Goal: Task Accomplishment & Management: Manage account settings

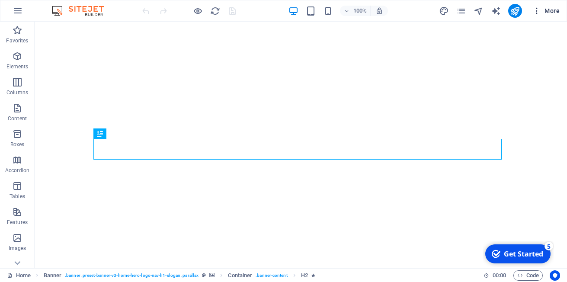
click at [536, 9] on icon "button" at bounding box center [536, 10] width 9 height 9
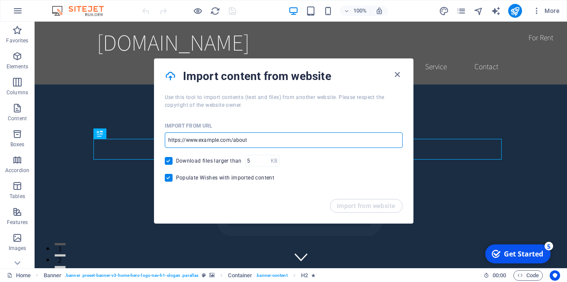
drag, startPoint x: 270, startPoint y: 139, endPoint x: 166, endPoint y: 137, distance: 103.7
type input "https://paq.lovable.app"
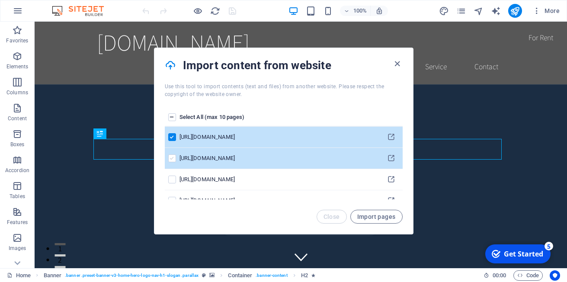
click at [0, 0] on label "pages list" at bounding box center [0, 0] width 0 height 0
click at [0, 0] on input "pages list" at bounding box center [0, 0] width 0 height 0
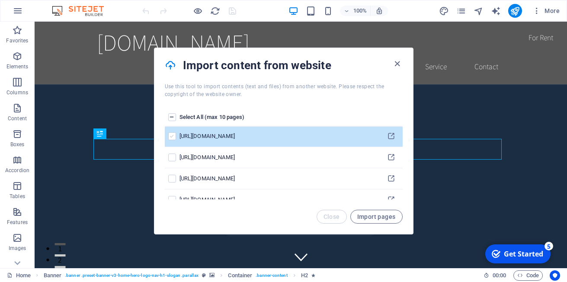
click at [0, 0] on input "pages list" at bounding box center [0, 0] width 0 height 0
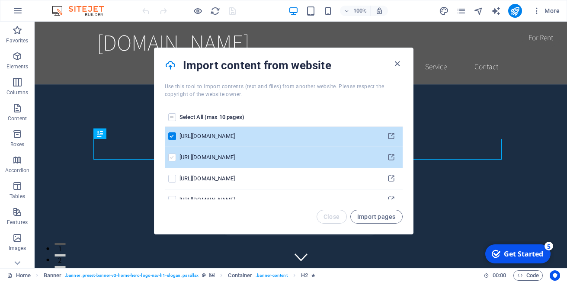
click at [0, 0] on label "pages list" at bounding box center [0, 0] width 0 height 0
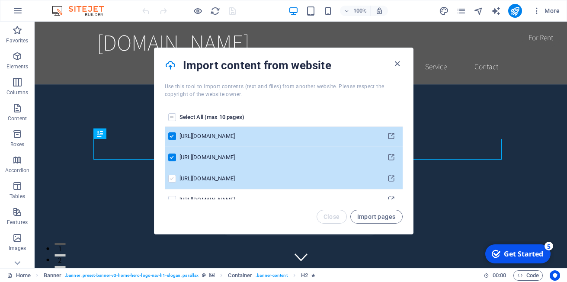
click at [171, 182] on label "pages list" at bounding box center [172, 179] width 8 height 8
click at [0, 0] on input "pages list" at bounding box center [0, 0] width 0 height 0
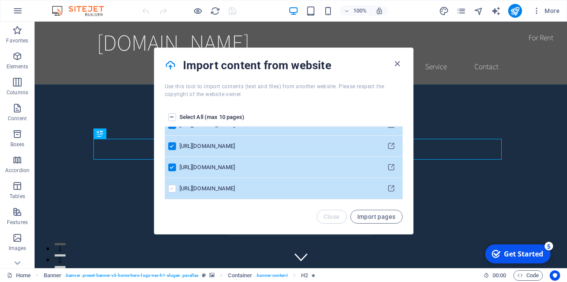
click at [172, 190] on label "pages list" at bounding box center [172, 189] width 8 height 8
click at [0, 0] on input "pages list" at bounding box center [0, 0] width 0 height 0
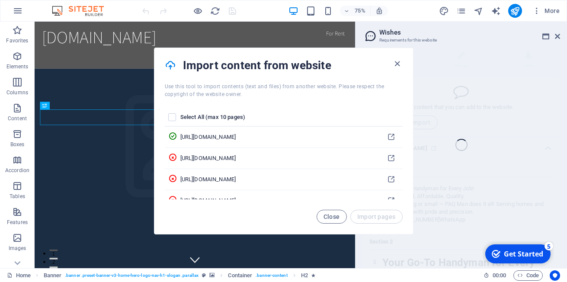
scroll to position [94, 0]
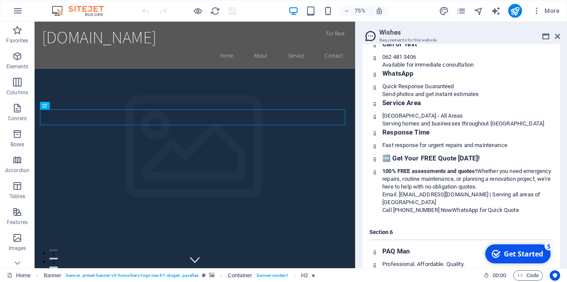
scroll to position [858, 0]
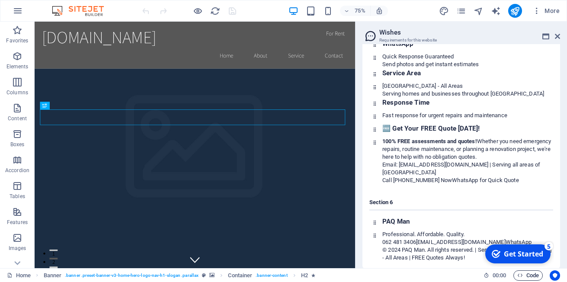
click at [532, 276] on span "Code" at bounding box center [528, 275] width 22 height 10
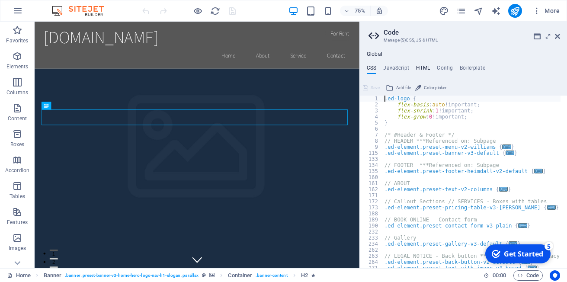
click at [0, 0] on h4 "HTML" at bounding box center [0, 0] width 0 height 0
type textarea "<a href="#main-content" class="wv-link-content button">Skip to main content</a>"
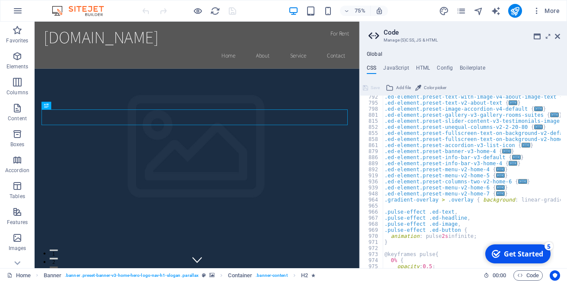
scroll to position [445, 0]
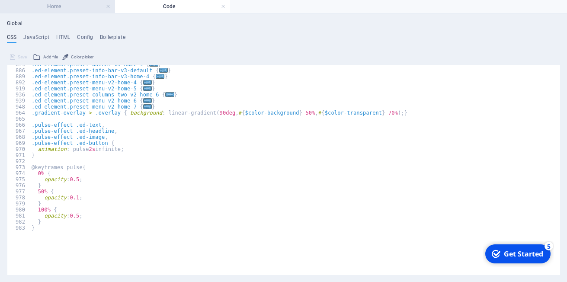
click at [52, 8] on h4 "Home" at bounding box center [57, 7] width 115 height 10
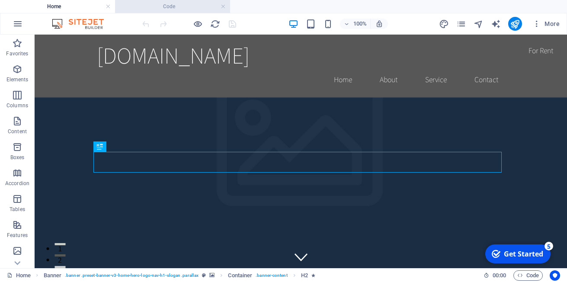
click at [189, 7] on h4 "Code" at bounding box center [172, 7] width 115 height 10
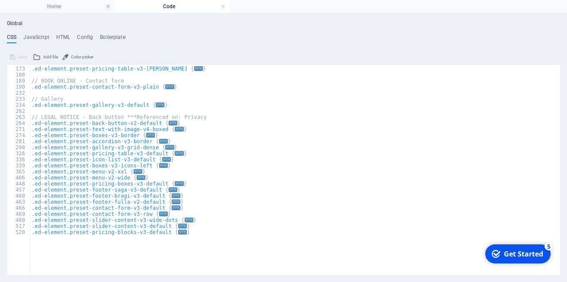
scroll to position [108, 0]
click at [505, 249] on div "Get Started" at bounding box center [523, 254] width 39 height 10
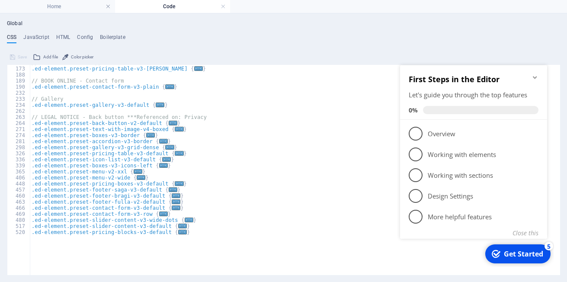
click at [536, 77] on icon "Minimize checklist" at bounding box center [534, 77] width 4 height 3
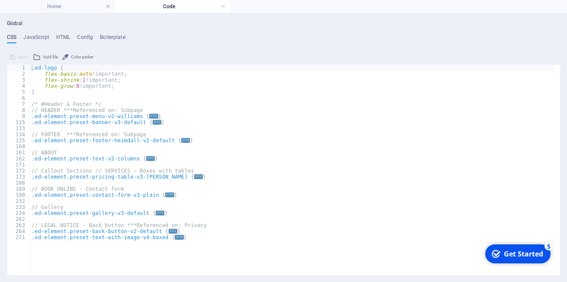
scroll to position [0, 0]
click at [70, 10] on h4 "Home" at bounding box center [57, 7] width 115 height 10
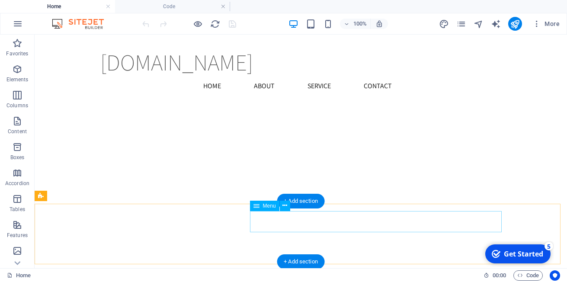
scroll to position [1037, 0]
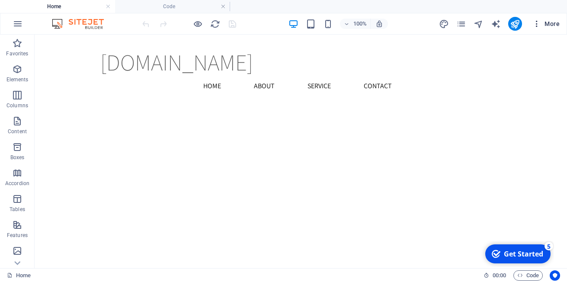
click at [364, 41] on icon "button" at bounding box center [346, 51] width 35 height 21
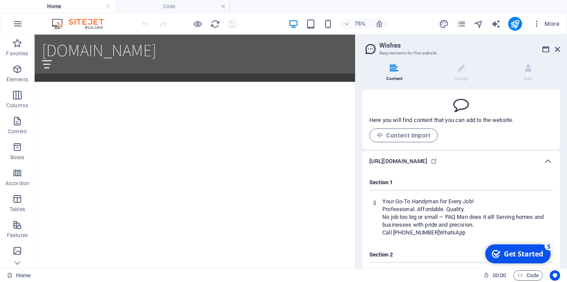
scroll to position [994, 0]
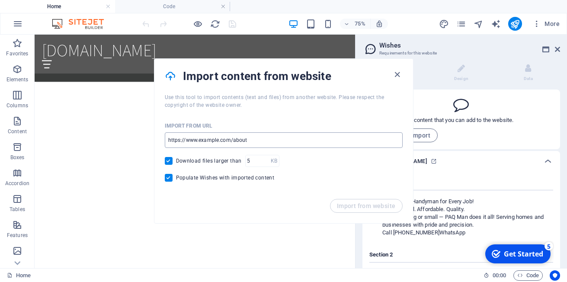
click at [251, 142] on input "url" at bounding box center [284, 140] width 238 height 16
type input "https://paq.lovable.app"
click at [373, 207] on span "Import from website" at bounding box center [366, 205] width 59 height 7
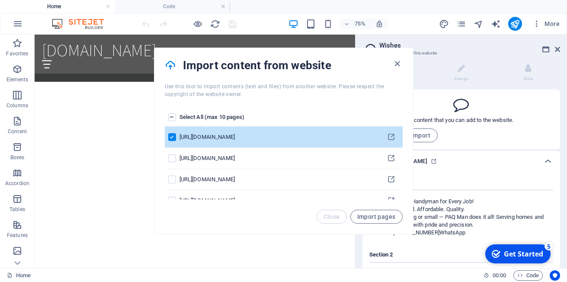
click at [170, 118] on label "pages list" at bounding box center [172, 117] width 8 height 8
click at [0, 0] on input "pages list" at bounding box center [0, 0] width 0 height 0
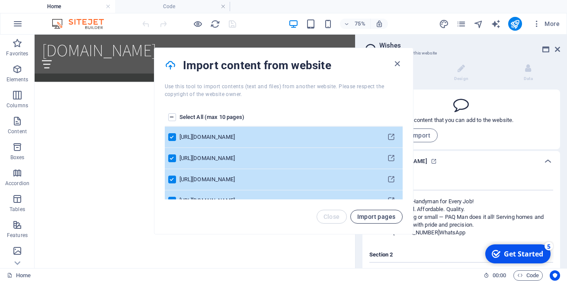
click at [377, 216] on span "Import pages" at bounding box center [376, 216] width 38 height 7
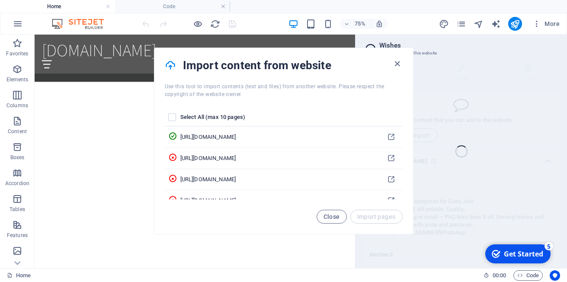
scroll to position [1077, 0]
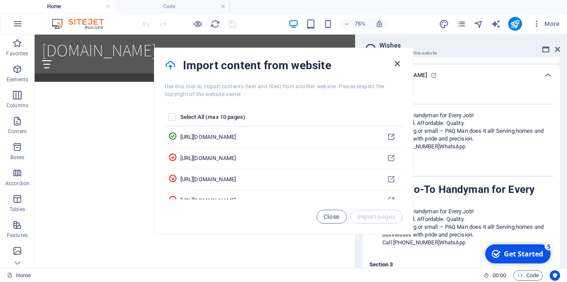
click at [397, 64] on icon "button" at bounding box center [397, 64] width 10 height 10
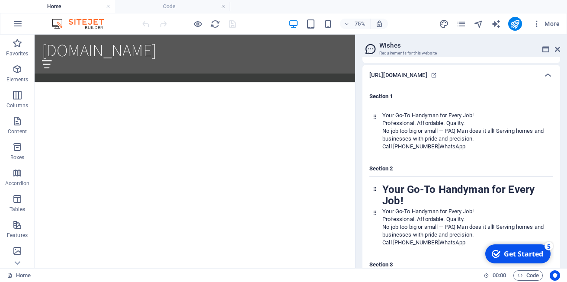
scroll to position [0, 0]
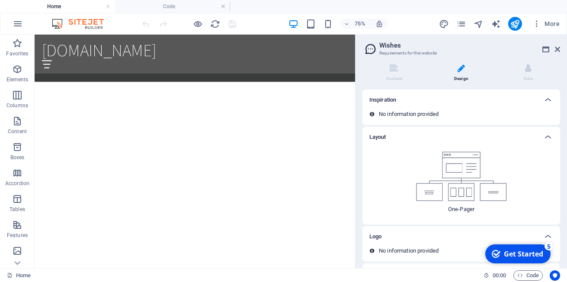
scroll to position [38, 0]
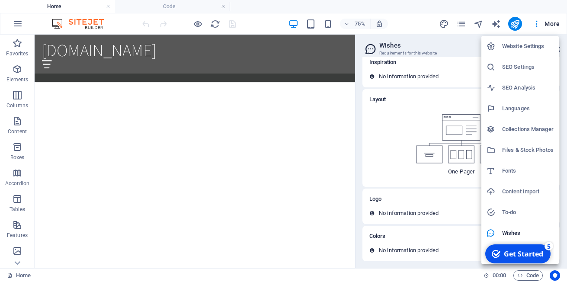
click at [517, 65] on h6 "SEO Settings" at bounding box center [527, 67] width 51 height 10
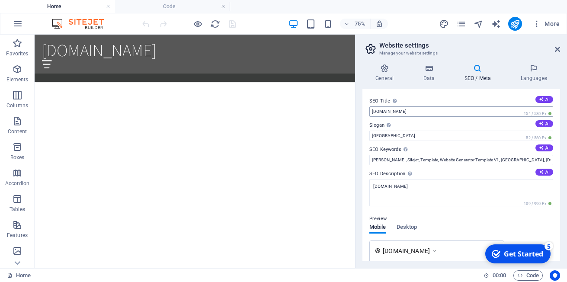
scroll to position [959, 0]
click at [401, 137] on input "[GEOGRAPHIC_DATA]" at bounding box center [461, 136] width 184 height 10
type input "B"
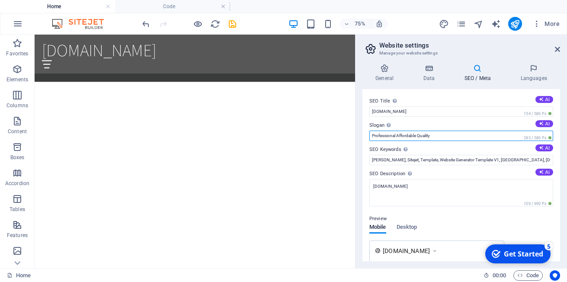
type input "Professional Affordable Quality"
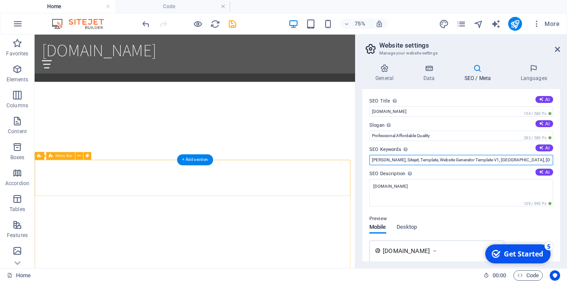
drag, startPoint x: 570, startPoint y: 195, endPoint x: 446, endPoint y: 215, distance: 125.6
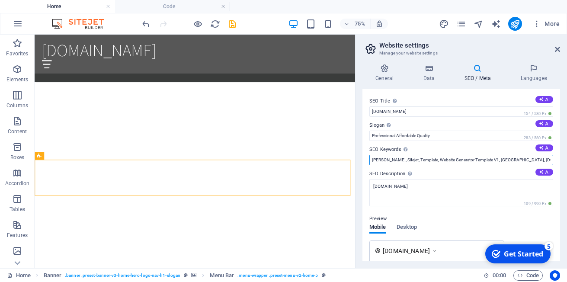
click at [535, 159] on input "Williams, Sitejet, Template, Website Generator Template V1, Berlin, paqmanjhb.c…" at bounding box center [461, 160] width 184 height 10
drag, startPoint x: 535, startPoint y: 159, endPoint x: 366, endPoint y: 161, distance: 169.4
click at [366, 161] on div "SEO Title The title of your website - make it something that stands out in sear…" at bounding box center [461, 175] width 198 height 172
paste input "torch-on waterproofing fourways • roof waterproofing fourways • parapet wall wa…"
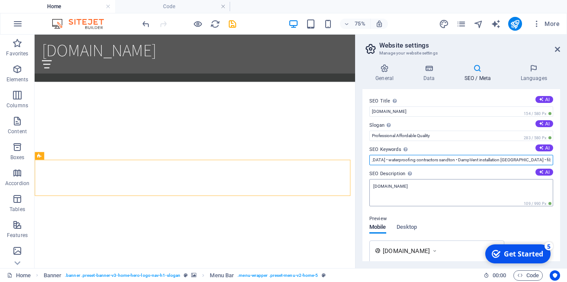
type input "torch-on waterproofing fourways • roof waterproofing fourways • parapet wall wa…"
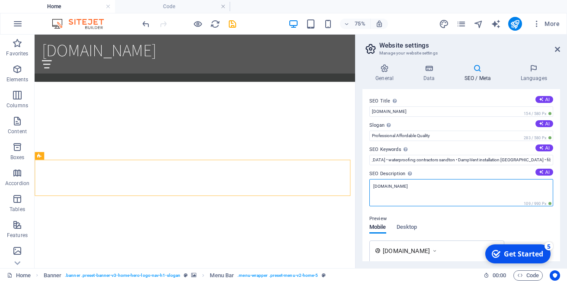
click at [396, 188] on textarea "[DOMAIN_NAME]" at bounding box center [461, 192] width 184 height 27
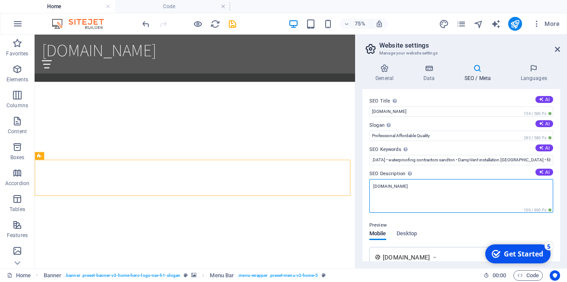
scroll to position [0, 0]
drag, startPoint x: 414, startPoint y: 185, endPoint x: 367, endPoint y: 182, distance: 47.3
click at [367, 182] on div "SEO Title The title of your website - make it something that stands out in sear…" at bounding box center [461, 175] width 198 height 172
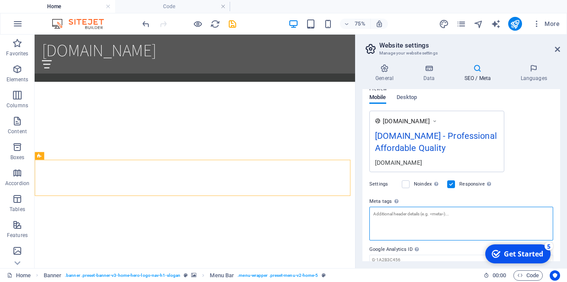
scroll to position [123, 0]
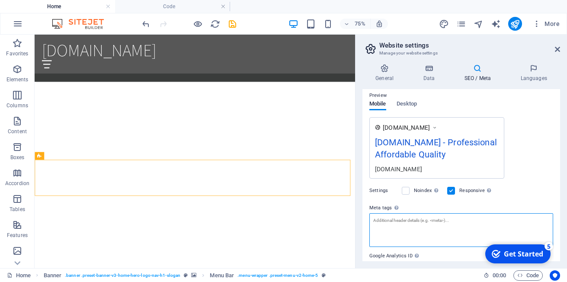
click at [410, 222] on textarea "Meta tags Enter HTML code here that will be placed inside the tags of your webs…" at bounding box center [461, 230] width 184 height 34
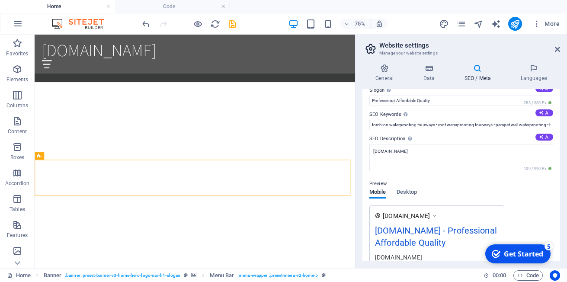
scroll to position [0, 0]
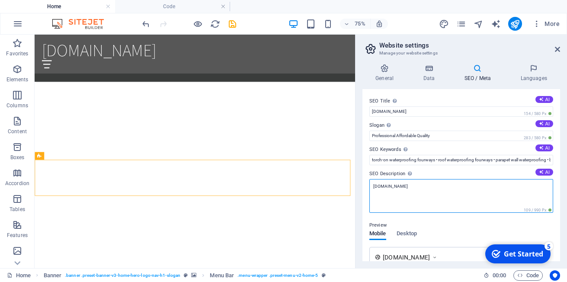
drag, startPoint x: 411, startPoint y: 188, endPoint x: 360, endPoint y: 187, distance: 51.0
click at [360, 187] on div "General Data SEO / Meta Languages Website name paqmanjhb.co.za Logo Drag files …" at bounding box center [460, 162] width 211 height 211
paste textarea "PAQ Man – Professional. Affordable. Quality. Trusted handyman and maintenance s…"
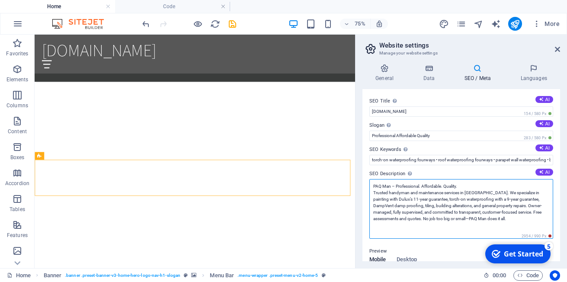
type textarea "PAQ Man – Professional. Affordable. Quality. Trusted handyman and maintenance s…"
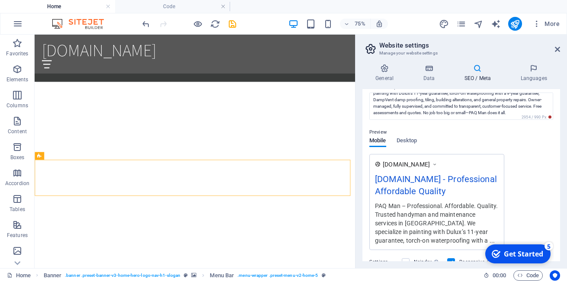
scroll to position [130, 0]
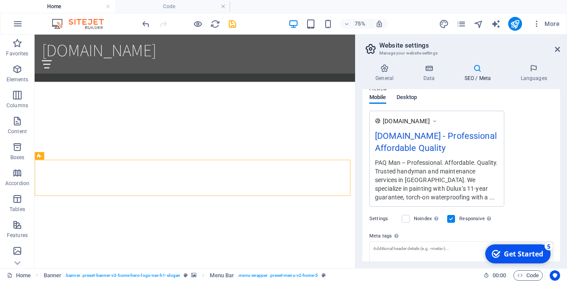
click at [410, 97] on span "Desktop" at bounding box center [406, 98] width 21 height 12
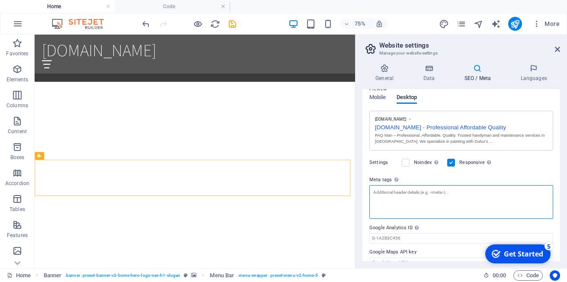
click at [392, 195] on textarea "Meta tags Enter HTML code here that will be placed inside the tags of your webs…" at bounding box center [461, 202] width 184 height 34
paste textarea "<!-- Title Tag (60–65 characters) --> <title>PAQ Man | Professional Affordable …"
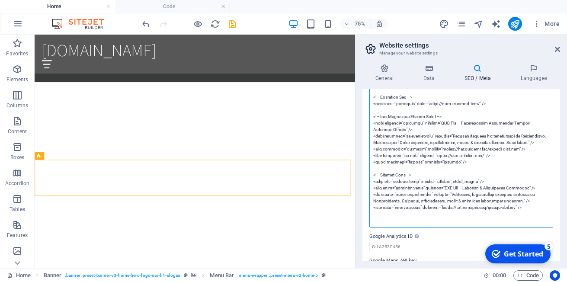
scroll to position [325, 0]
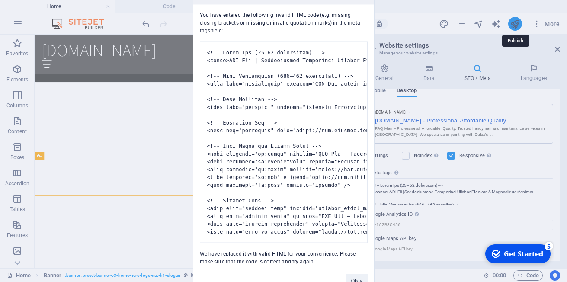
type textarea "<!-- Title Tag (60–65 characters) --> <title>PAQ Man | Professional Affordable …"
click at [516, 25] on body "paqmanjhb.co.za Home Code Favorites Elements Columns Content Boxes Accordion Ta…" at bounding box center [283, 141] width 567 height 282
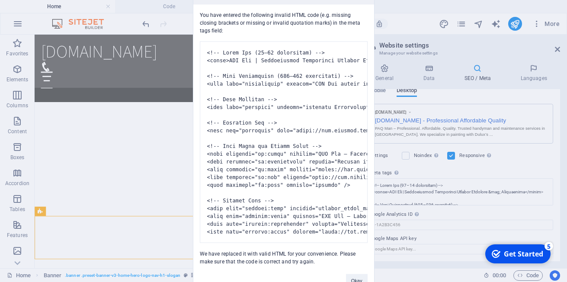
click at [438, 281] on div "Invalid HTML You have entered the following invalid HTML code (e.g. missing clo…" at bounding box center [283, 141] width 567 height 282
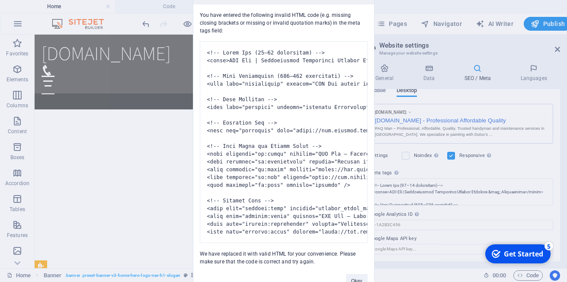
click at [516, 281] on div "Invalid HTML You have entered the following invalid HTML code (e.g. missing clo…" at bounding box center [283, 141] width 567 height 282
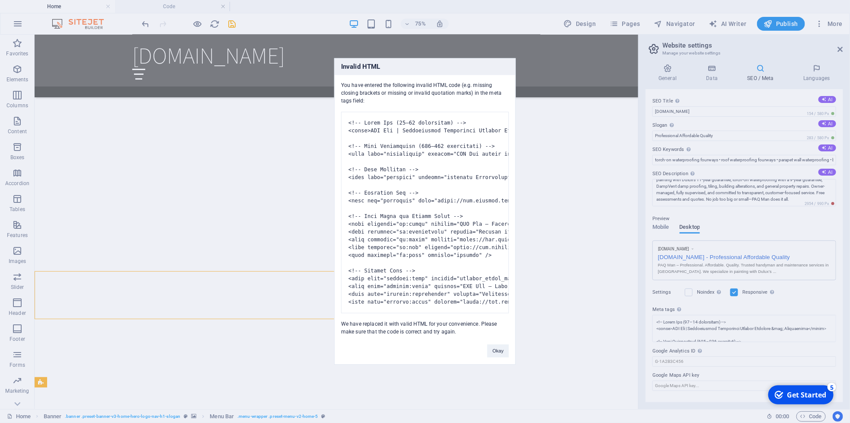
scroll to position [890, 0]
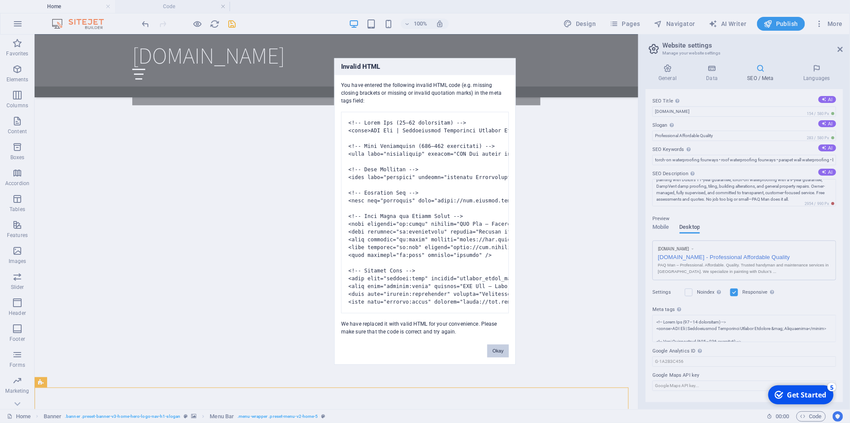
click at [497, 281] on button "Okay" at bounding box center [498, 350] width 22 height 13
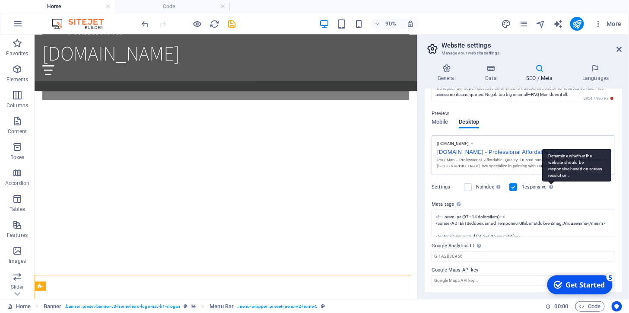
scroll to position [96, 0]
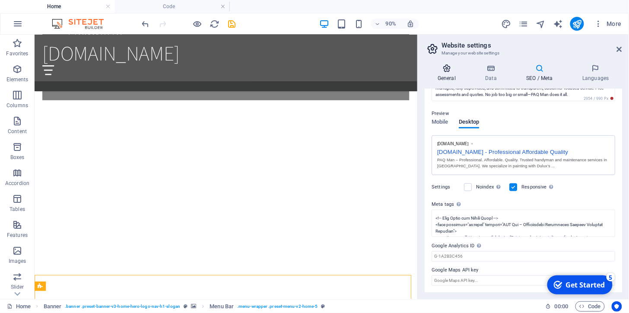
click at [451, 72] on icon at bounding box center [447, 68] width 44 height 9
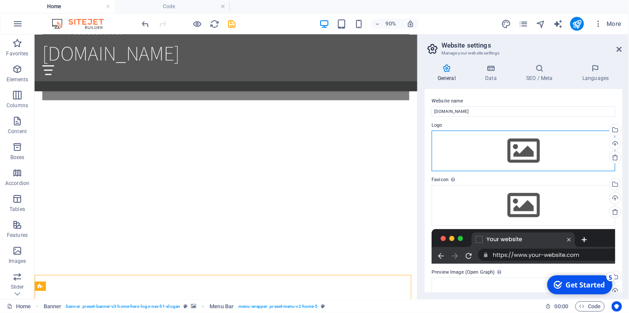
click at [523, 149] on div "Drag files here, click to choose files or select files from Files or our free s…" at bounding box center [524, 151] width 184 height 41
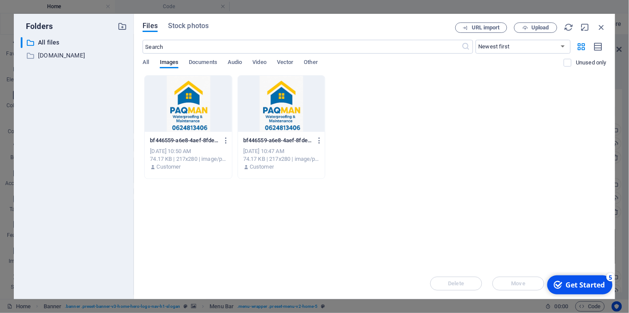
click at [566, 130] on div "Files Stock photos URL import Upload ​ Newest first Oldest first Name (A-Z) Nam…" at bounding box center [374, 156] width 481 height 285
click at [282, 97] on div at bounding box center [281, 104] width 87 height 56
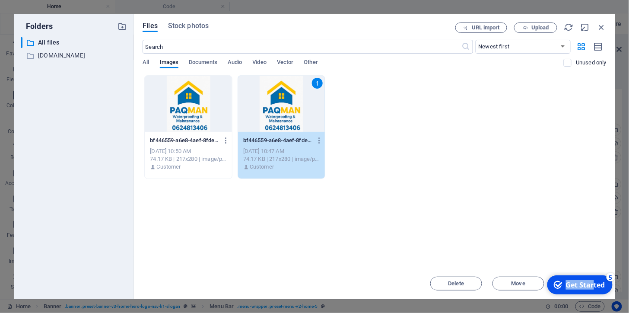
drag, startPoint x: 593, startPoint y: 286, endPoint x: 593, endPoint y: 188, distance: 98.1
click at [566, 271] on html "checkmark Get Started 5 First Steps in the Editor Let's guide you through the t…" at bounding box center [578, 284] width 73 height 26
drag, startPoint x: 418, startPoint y: 19, endPoint x: 361, endPoint y: 25, distance: 57.4
click at [331, 25] on div "Files Stock photos URL import Upload ​ Newest first Oldest first Name (A-Z) Nam…" at bounding box center [374, 156] width 481 height 285
click at [566, 281] on div "Get Started" at bounding box center [585, 285] width 39 height 10
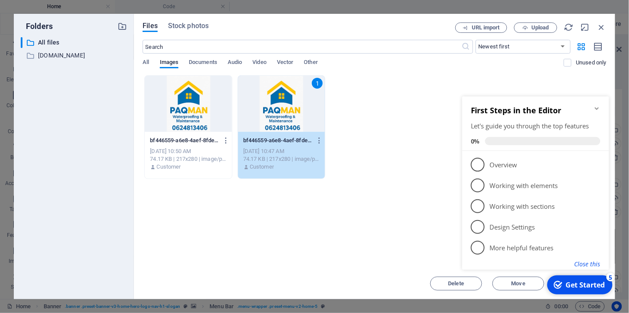
click at [566, 262] on button "Close this" at bounding box center [587, 263] width 26 height 8
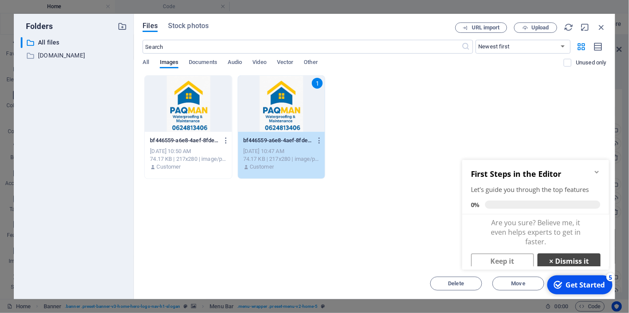
click at [566, 258] on link "× Dismiss it" at bounding box center [568, 261] width 63 height 16
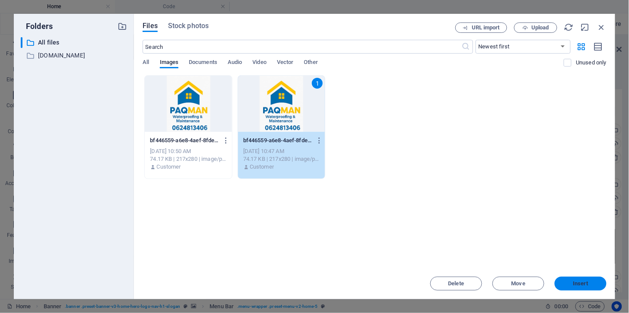
click at [566, 281] on span "Insert" at bounding box center [581, 283] width 15 height 5
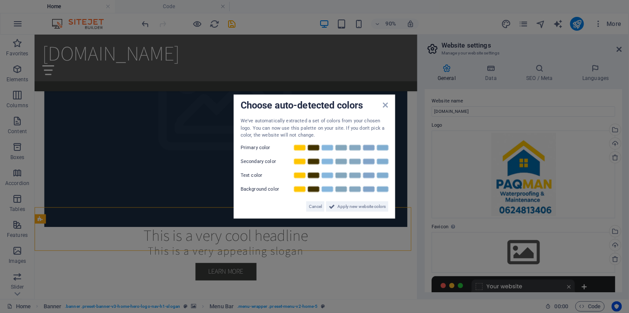
scroll to position [902, 0]
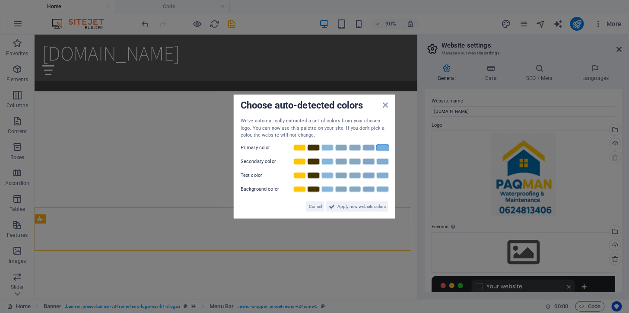
click at [382, 147] on link at bounding box center [382, 147] width 13 height 7
click at [302, 161] on link at bounding box center [299, 161] width 13 height 7
click at [382, 175] on link at bounding box center [382, 175] width 13 height 7
click at [300, 191] on link at bounding box center [299, 188] width 13 height 7
click at [359, 207] on span "Apply new website colors" at bounding box center [362, 206] width 48 height 10
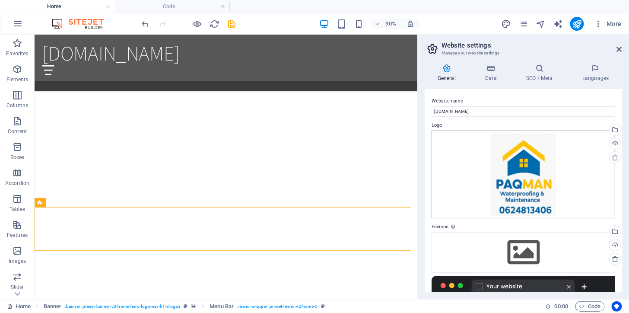
scroll to position [96, 0]
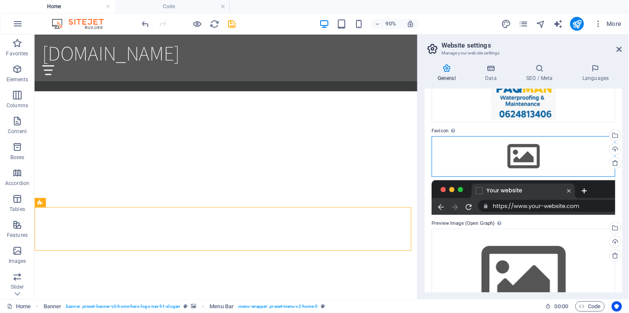
click at [524, 152] on div "Drag files here, click to choose files or select files from Files or our free s…" at bounding box center [524, 156] width 184 height 41
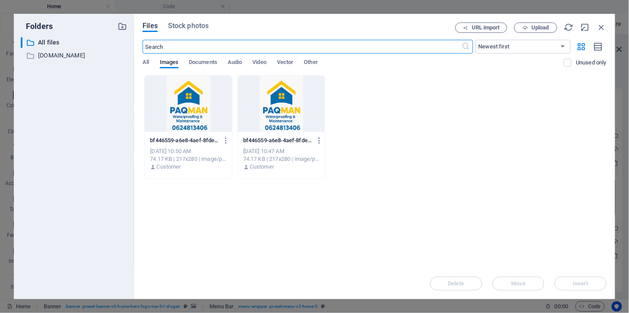
scroll to position [1562, 0]
click at [192, 107] on div at bounding box center [188, 104] width 87 height 56
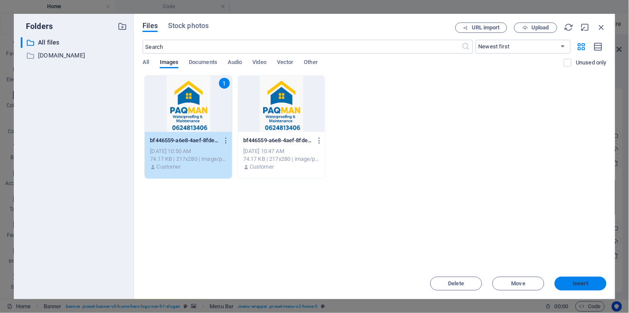
click at [566, 281] on span "Insert" at bounding box center [580, 283] width 45 height 5
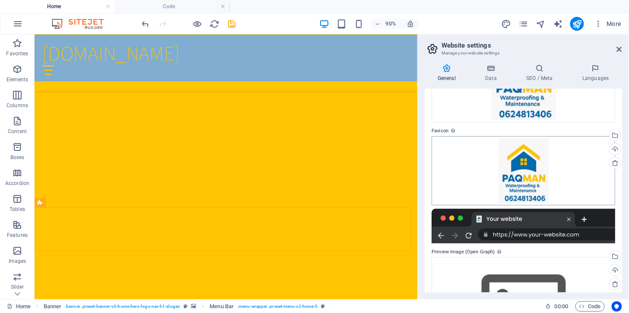
scroll to position [166, 0]
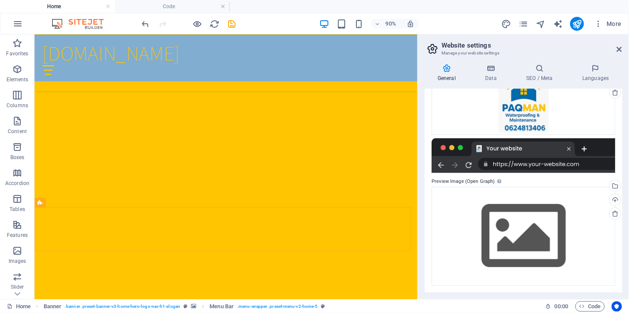
click at [555, 158] on div at bounding box center [524, 155] width 184 height 35
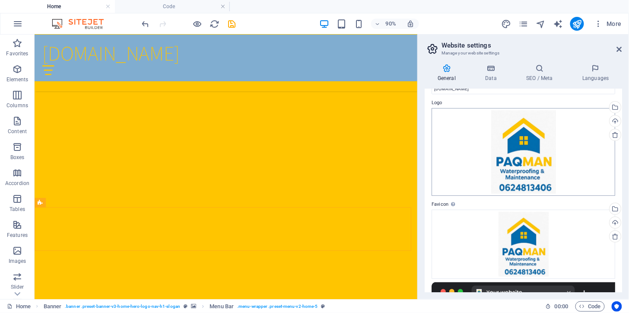
scroll to position [0, 0]
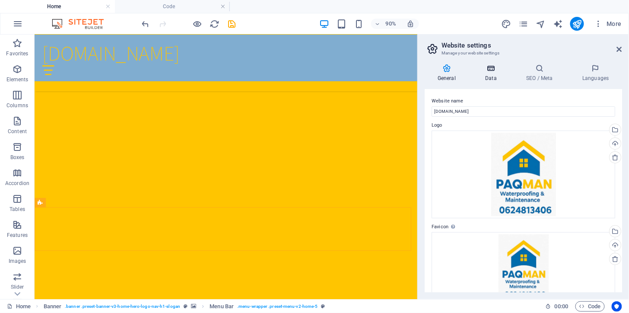
click at [489, 71] on icon at bounding box center [491, 68] width 38 height 9
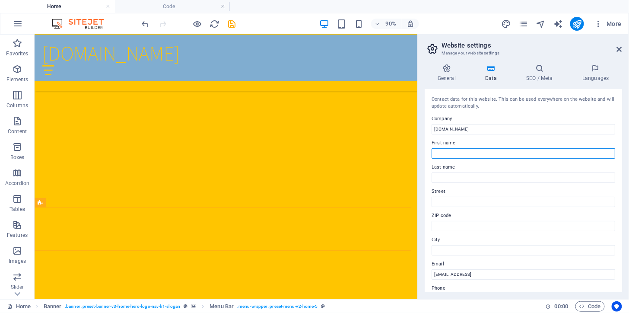
click at [461, 154] on input "First name" at bounding box center [524, 153] width 184 height 10
click at [472, 154] on input "First name" at bounding box center [524, 153] width 184 height 10
type input "Ferdie"
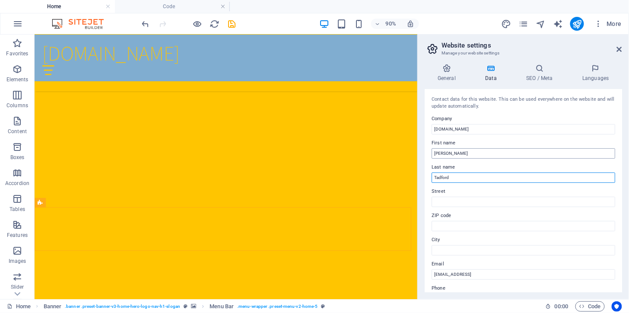
type input "Tadford"
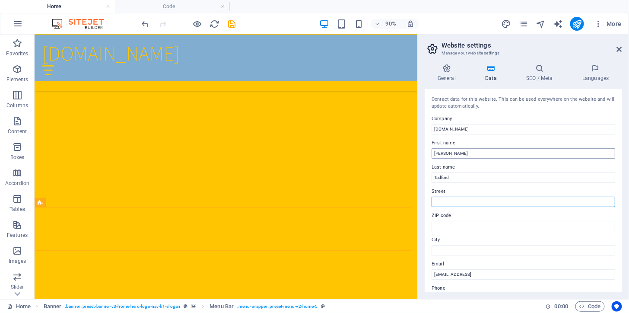
type input "[STREET_ADDRESS][MEDICAL_DATA]"
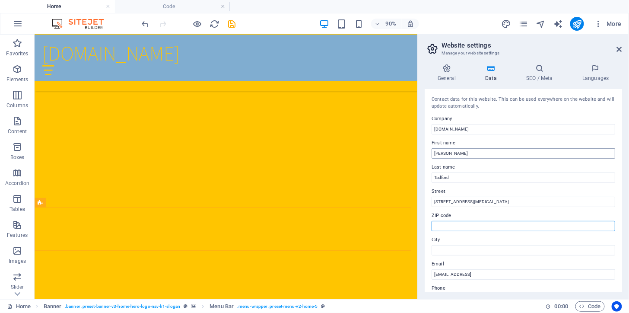
type input "2188"
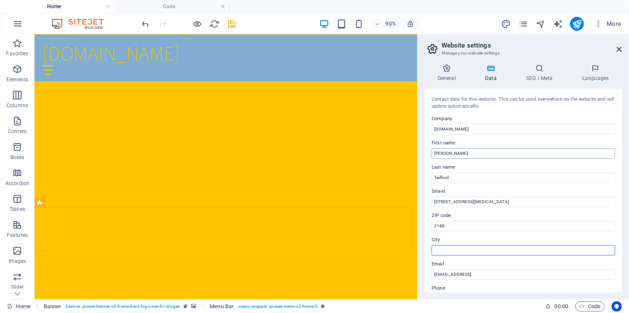
type input "Randburg"
type input "0624813406"
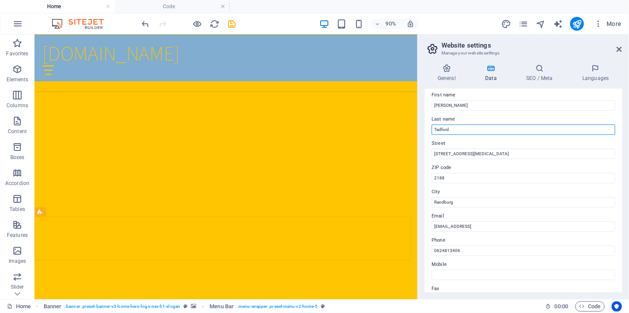
scroll to position [96, 0]
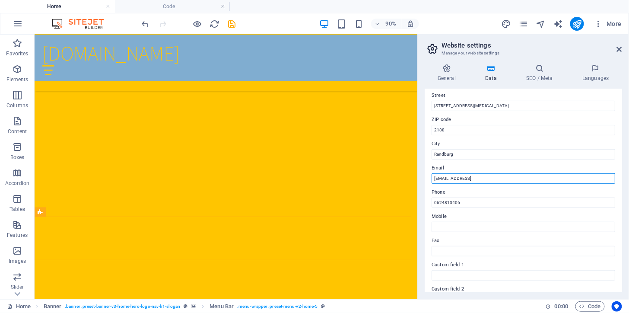
drag, startPoint x: 576, startPoint y: 212, endPoint x: 456, endPoint y: 189, distance: 121.5
type input "[EMAIL_ADDRESS][DOMAIN_NAME]"
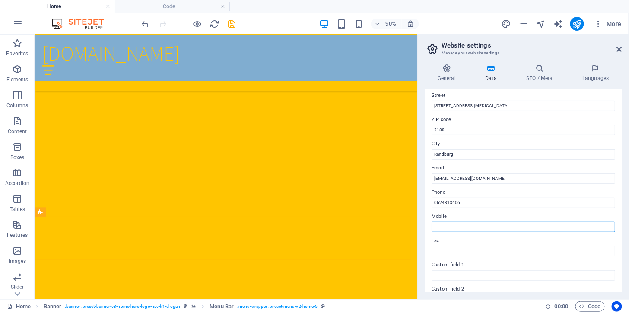
click at [453, 225] on input "Mobile" at bounding box center [524, 227] width 184 height 10
type input "0624813406"
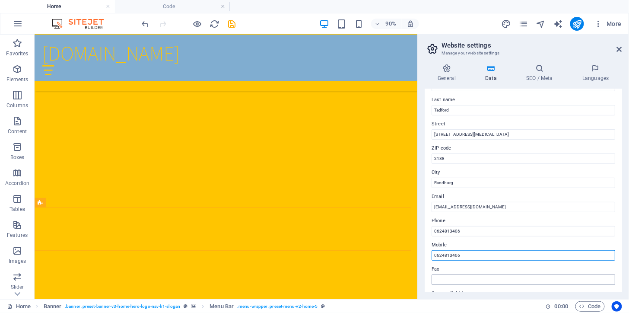
scroll to position [0, 0]
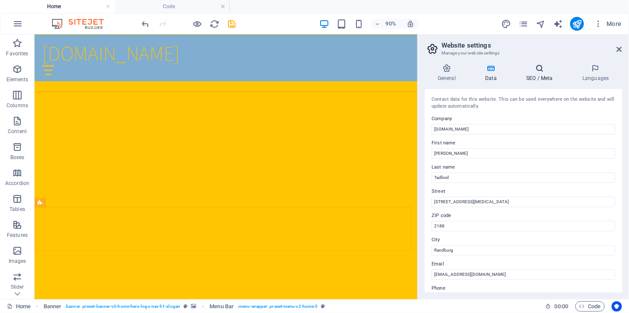
click at [545, 66] on icon at bounding box center [539, 68] width 53 height 9
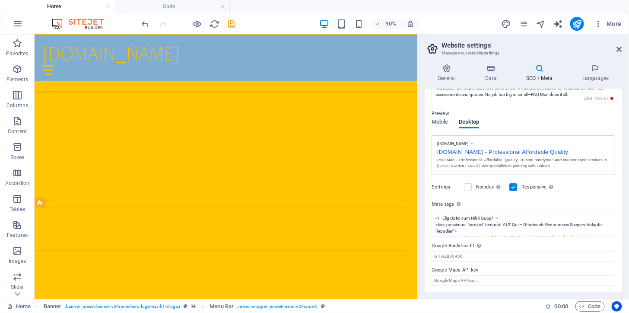
scroll to position [80, 0]
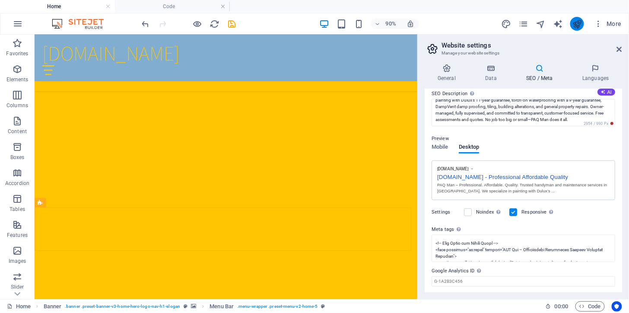
click at [566, 23] on icon "publish" at bounding box center [577, 24] width 10 height 10
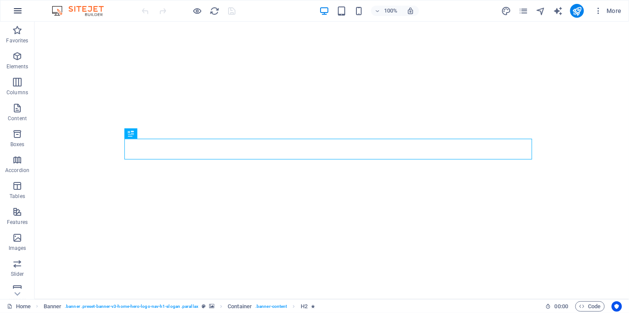
click at [15, 10] on icon "button" at bounding box center [18, 11] width 10 height 10
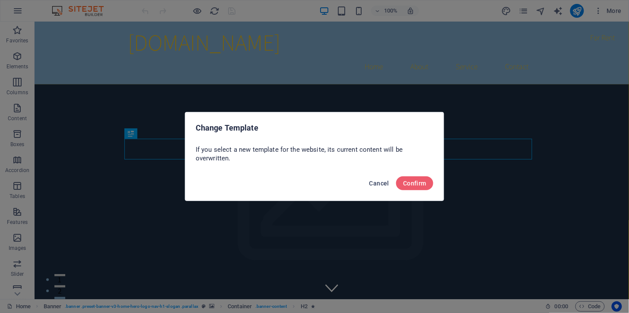
click at [377, 184] on span "Cancel" at bounding box center [380, 183] width 20 height 7
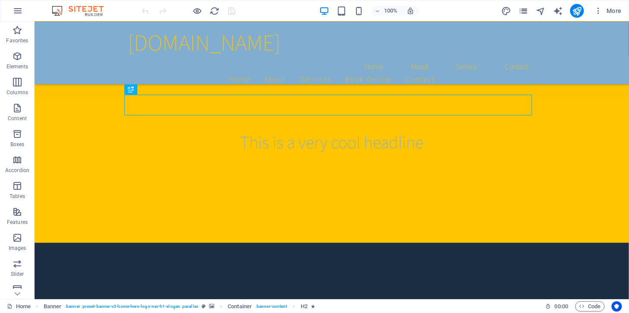
scroll to position [48, 0]
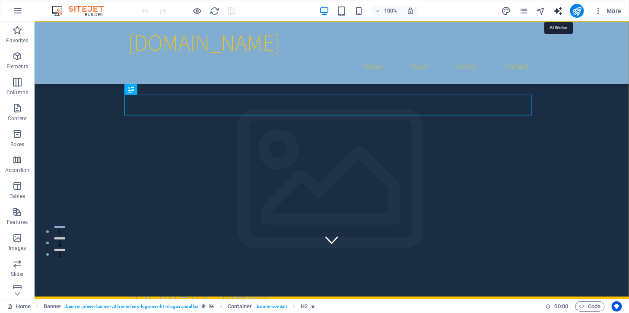
click at [0, 0] on icon "text_generator" at bounding box center [0, 0] width 0 height 0
select select "English"
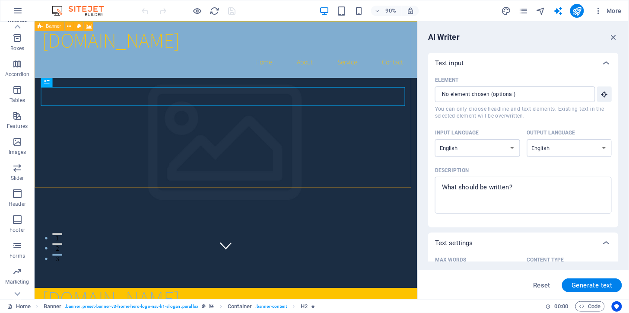
scroll to position [111, 0]
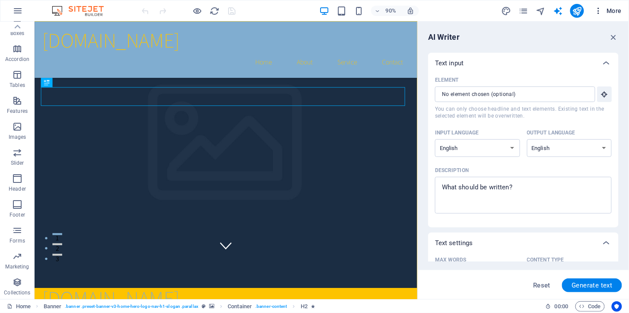
click at [0, 0] on span "More" at bounding box center [0, 0] width 0 height 0
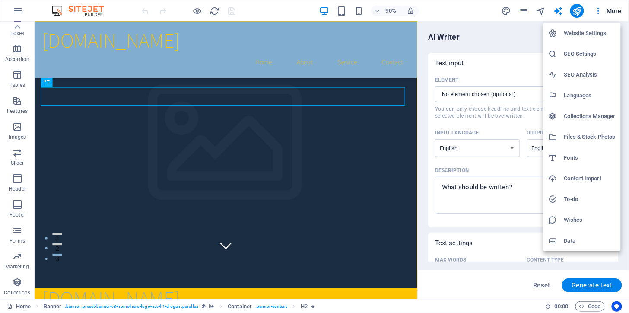
click at [601, 34] on h6 "Website Settings" at bounding box center [589, 33] width 51 height 10
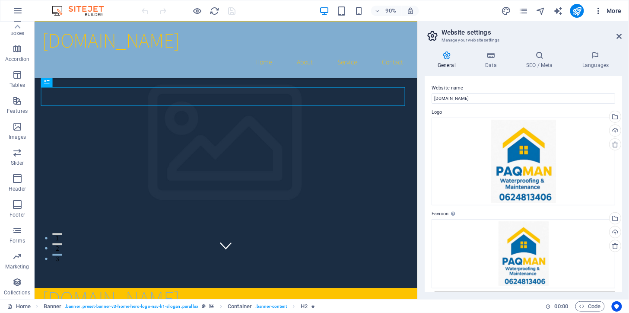
click at [0, 0] on span "More" at bounding box center [0, 0] width 0 height 0
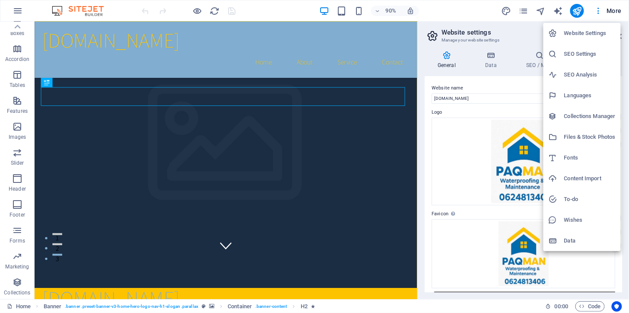
click at [590, 54] on h6 "SEO Settings" at bounding box center [589, 54] width 51 height 10
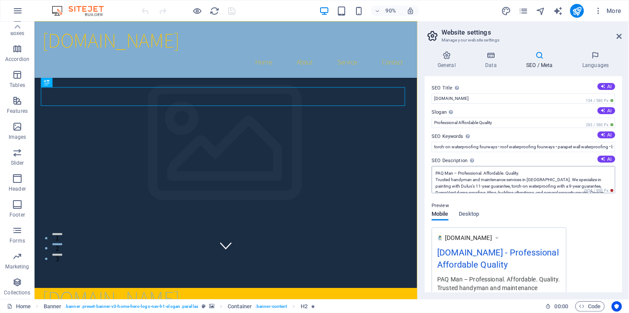
scroll to position [19, 0]
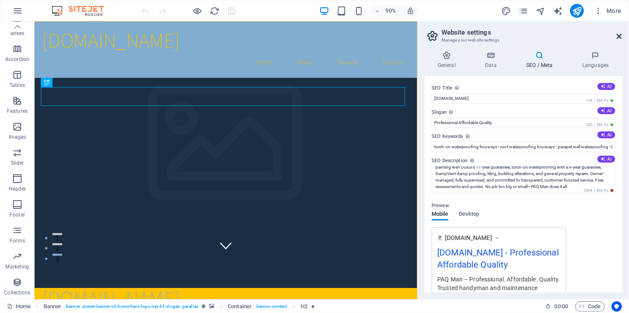
drag, startPoint x: 586, startPoint y: 19, endPoint x: 619, endPoint y: 35, distance: 36.9
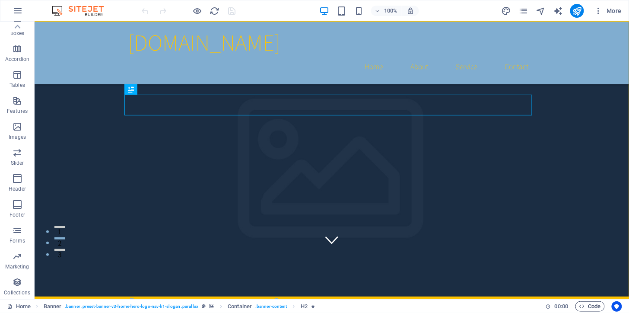
click at [589, 305] on span "Code" at bounding box center [591, 306] width 22 height 10
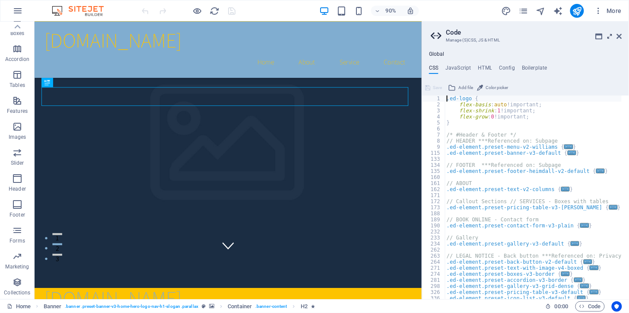
click at [0, 0] on icon at bounding box center [0, 0] width 0 height 0
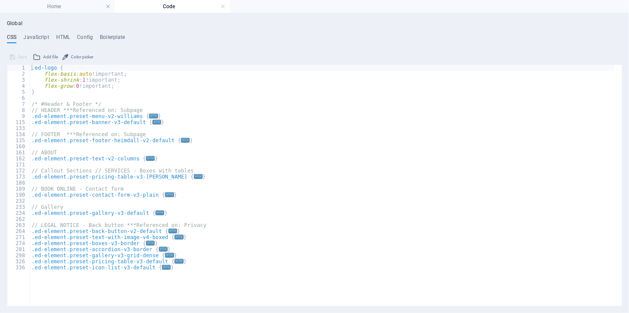
scroll to position [0, 0]
type textarea "}"
click at [0, 0] on div ".ed-logo { flex-basis : auto !important; flex-shrink : 1 !important; flex-grow …" at bounding box center [0, 0] width 0 height 0
click at [94, 6] on h4 "Home" at bounding box center [57, 7] width 115 height 10
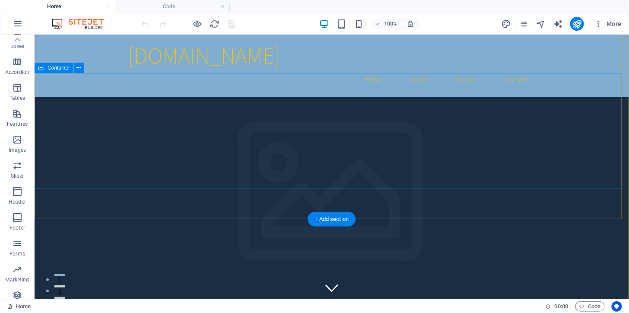
scroll to position [48, 0]
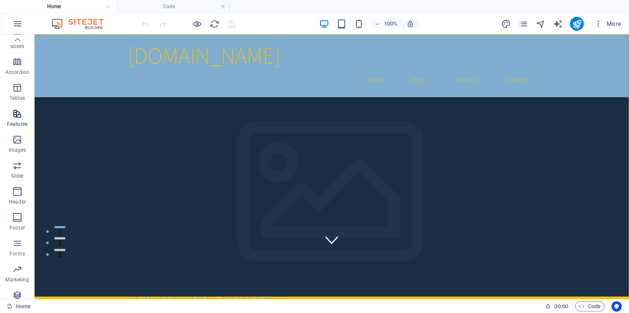
click at [14, 119] on icon "button" at bounding box center [17, 113] width 10 height 10
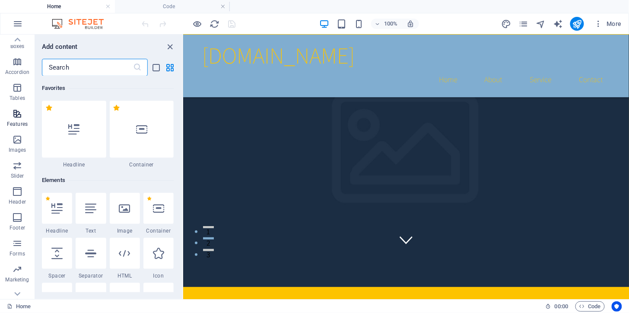
scroll to position [3369, 0]
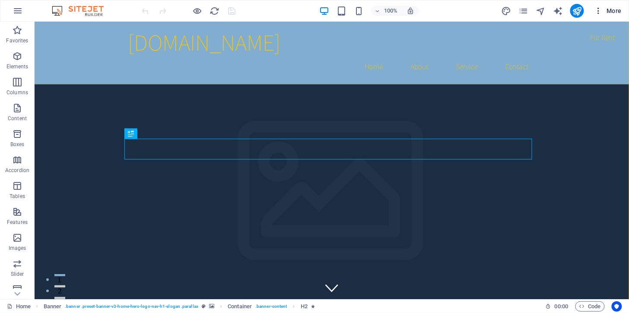
click at [0, 0] on icon "button" at bounding box center [0, 0] width 0 height 0
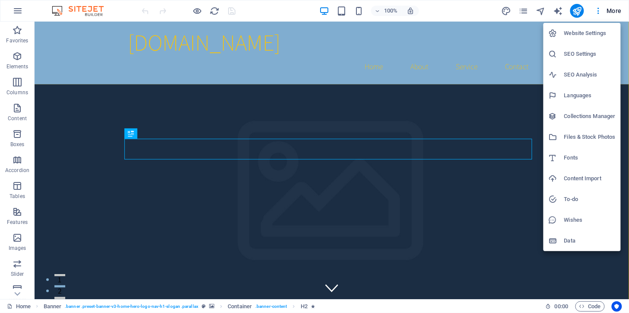
click at [0, 0] on h6 "Website Settings" at bounding box center [0, 0] width 0 height 0
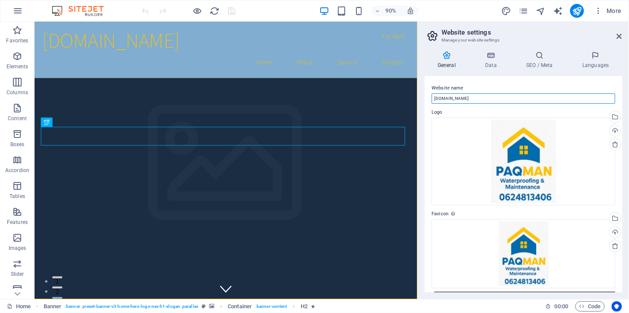
type input "paqmanjhb.co.za"
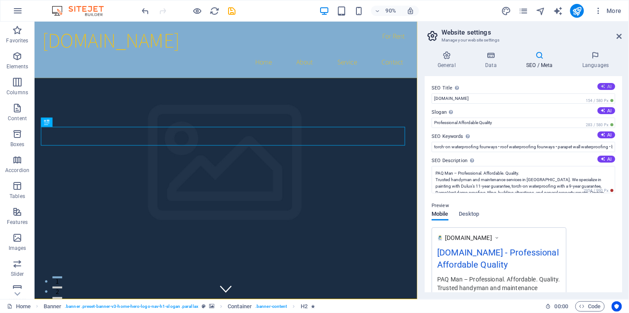
click at [602, 85] on icon at bounding box center [603, 86] width 5 height 5
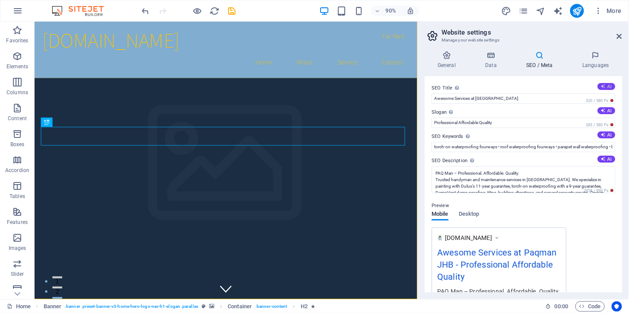
click at [602, 86] on icon at bounding box center [603, 86] width 5 height 5
drag, startPoint x: 524, startPoint y: 97, endPoint x: 426, endPoint y: 108, distance: 98.7
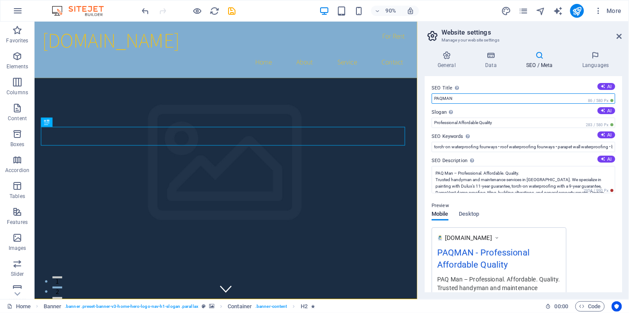
type input "PAQMAN"
click at [497, 87] on label "SEO Title The title of your website - make it something that stands out in sear…" at bounding box center [524, 88] width 184 height 10
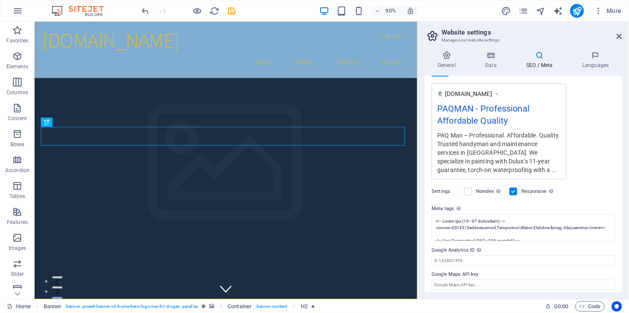
scroll to position [148, 0]
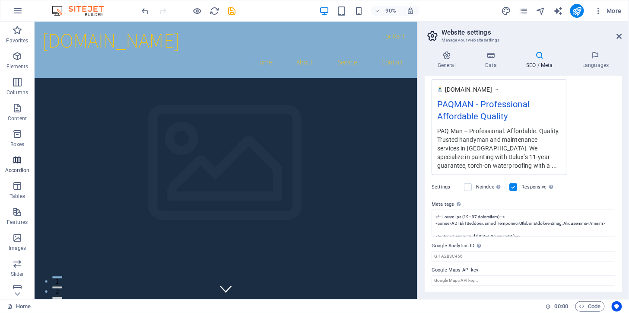
click at [12, 167] on p "Accordion" at bounding box center [17, 170] width 24 height 7
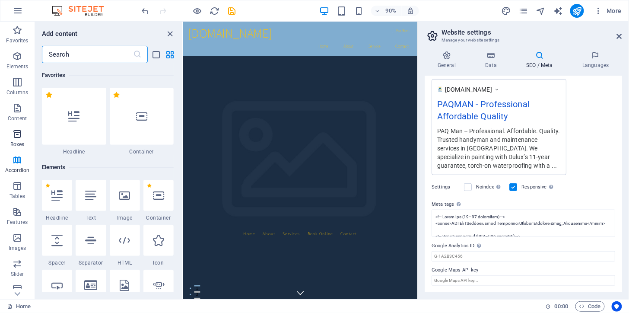
click at [18, 139] on icon "button" at bounding box center [17, 134] width 10 height 10
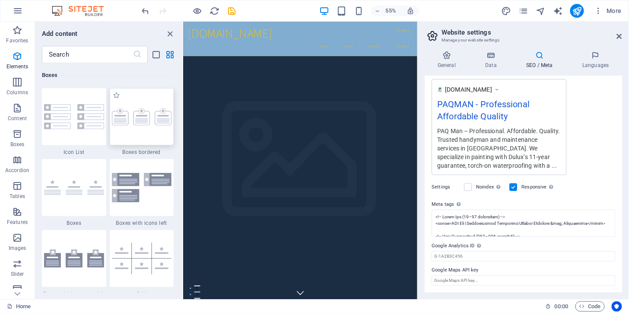
scroll to position [2384, 0]
click at [170, 33] on icon "close panel" at bounding box center [171, 34] width 10 height 10
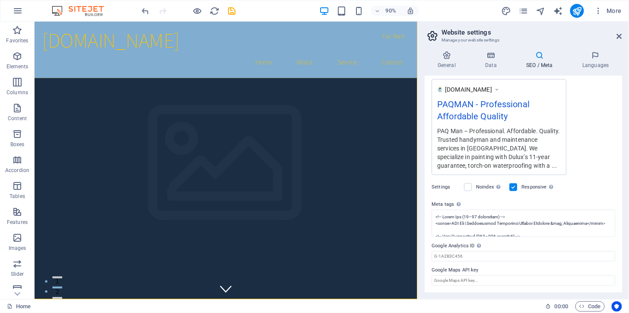
click at [86, 10] on img at bounding box center [82, 11] width 65 height 10
drag, startPoint x: 586, startPoint y: 13, endPoint x: 621, endPoint y: 33, distance: 40.1
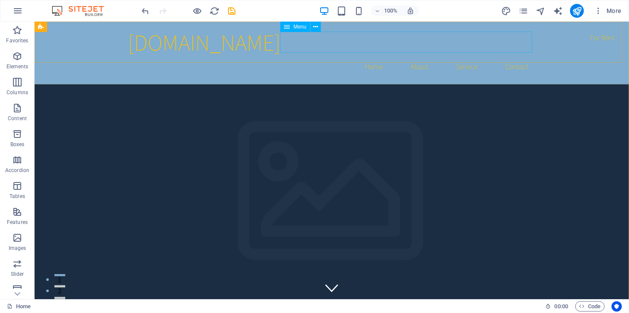
click at [301, 27] on span "Menu" at bounding box center [299, 26] width 13 height 5
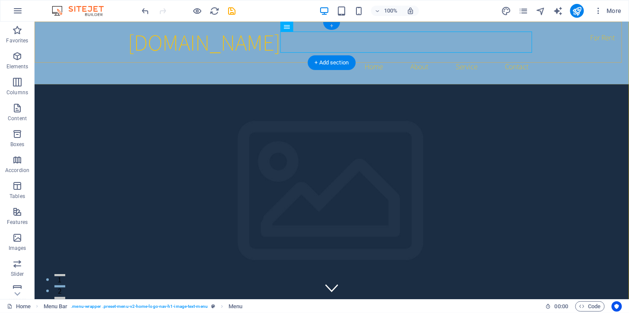
click at [331, 26] on div "+" at bounding box center [331, 26] width 17 height 8
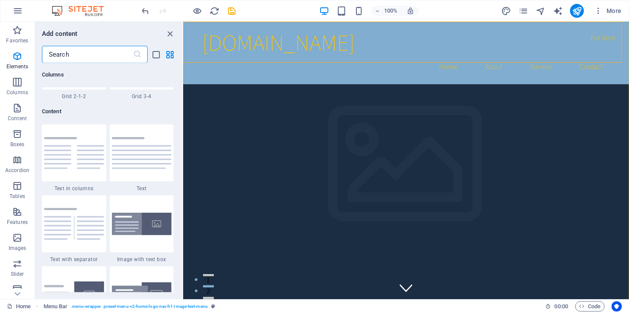
scroll to position [1511, 0]
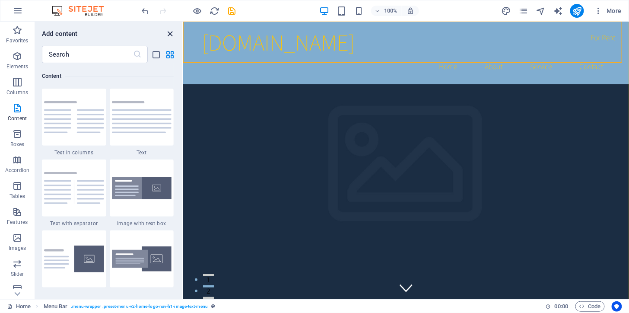
drag, startPoint x: 169, startPoint y: 29, endPoint x: 134, endPoint y: 9, distance: 40.5
click at [169, 29] on icon "close panel" at bounding box center [171, 34] width 10 height 10
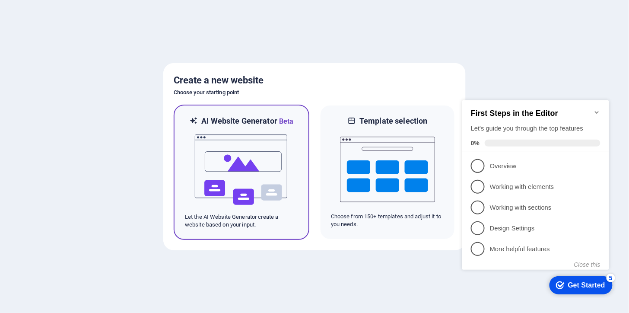
click at [236, 149] on img at bounding box center [241, 170] width 95 height 86
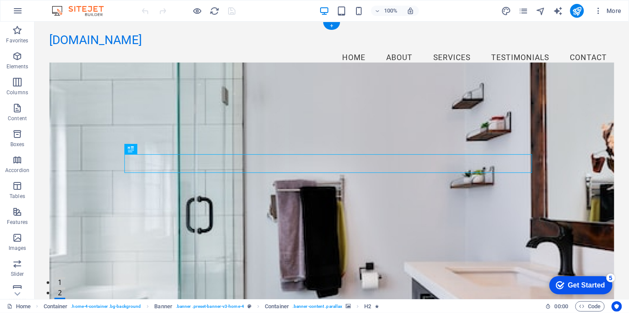
click at [479, 115] on figure at bounding box center [331, 188] width 565 height 253
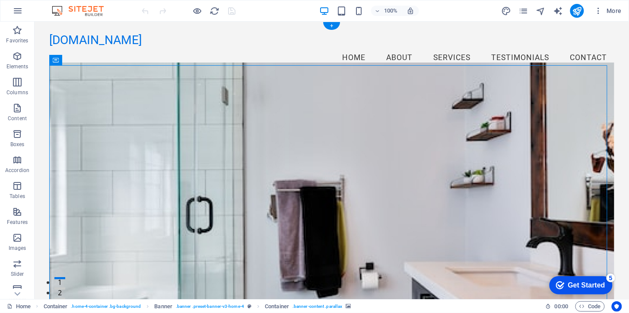
click at [454, 235] on figure at bounding box center [331, 188] width 565 height 253
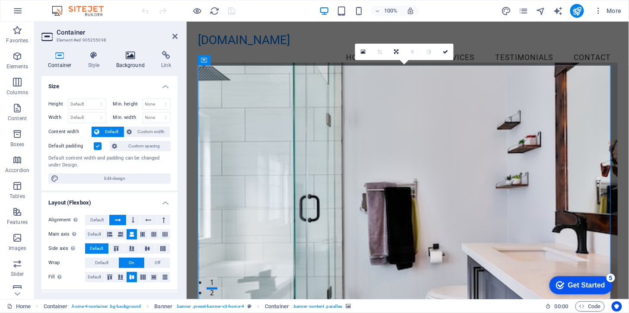
click at [131, 57] on icon at bounding box center [131, 55] width 42 height 9
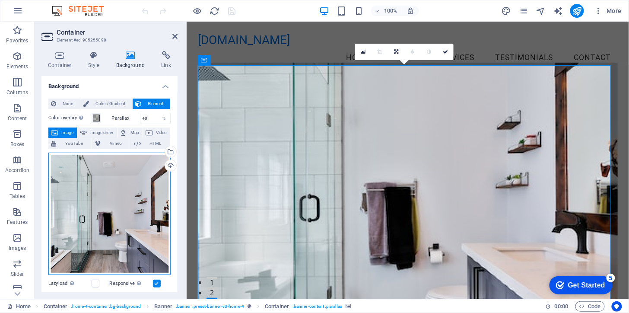
click at [112, 218] on div "Drag files here, click to choose files or select files from Files or our free s…" at bounding box center [109, 214] width 122 height 122
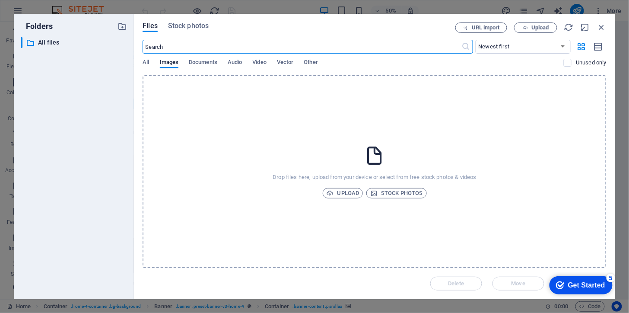
click at [163, 45] on input "text" at bounding box center [302, 47] width 319 height 14
type input "p"
type input "rain on a roof"
click at [191, 23] on span "Stock photos" at bounding box center [188, 26] width 41 height 10
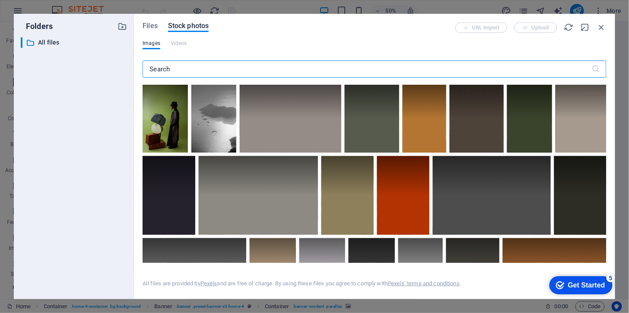
click at [162, 69] on input "text" at bounding box center [367, 69] width 449 height 17
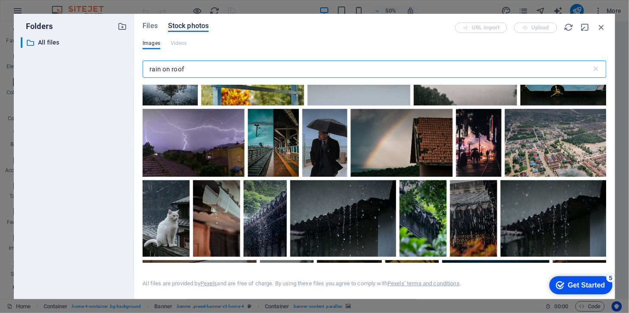
scroll to position [96, 0]
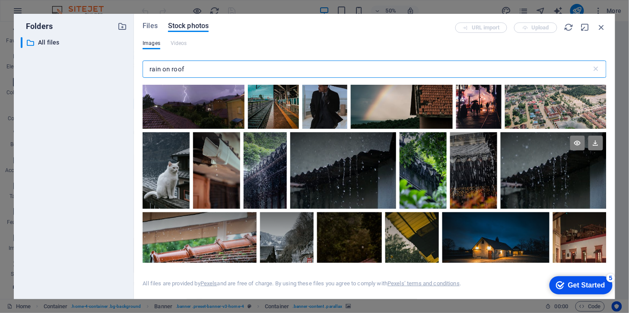
type input "rain on roof"
click at [553, 160] on div at bounding box center [554, 151] width 106 height 38
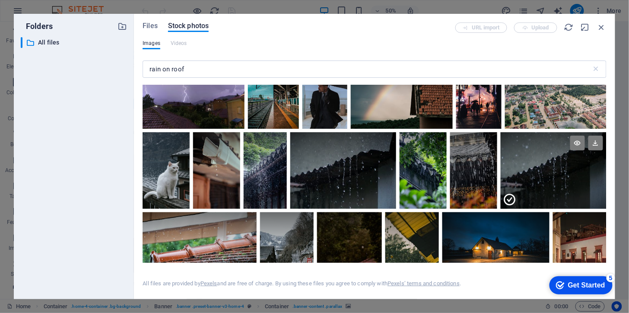
scroll to position [144, 0]
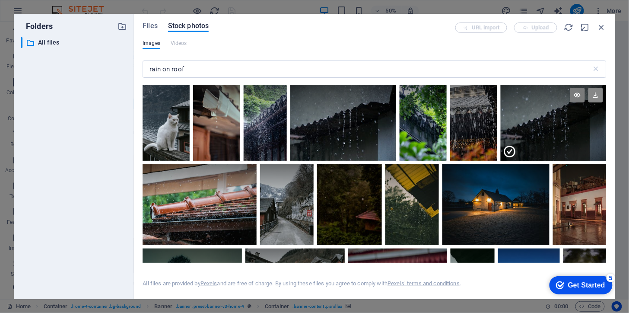
click at [591, 94] on icon at bounding box center [596, 95] width 15 height 15
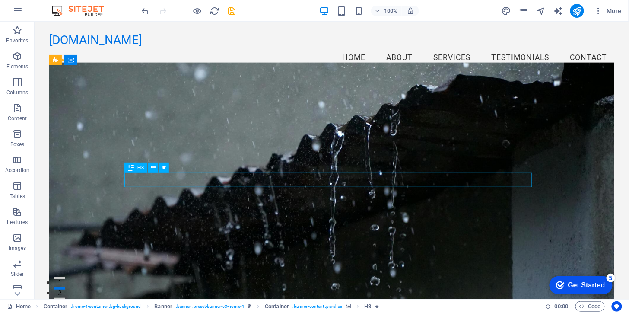
drag, startPoint x: 475, startPoint y: 180, endPoint x: 387, endPoint y: 182, distance: 88.2
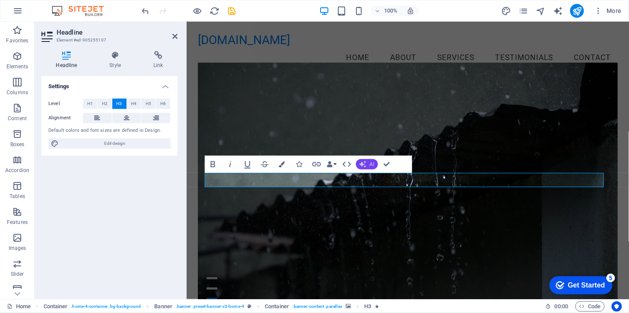
click at [369, 163] on button "AI" at bounding box center [367, 164] width 22 height 10
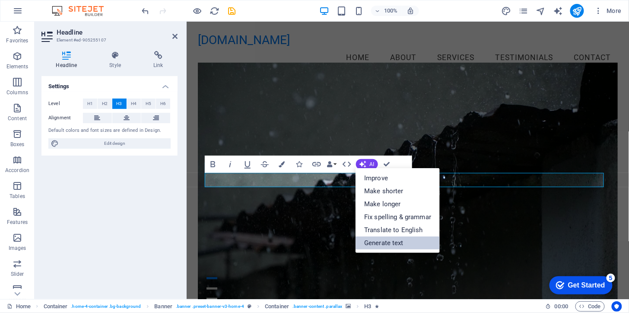
click at [390, 243] on link "Generate text" at bounding box center [398, 242] width 84 height 13
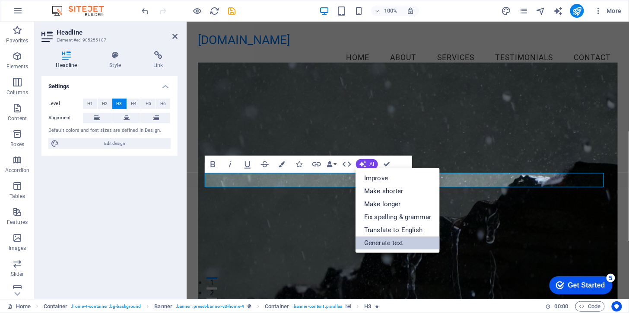
select select "English"
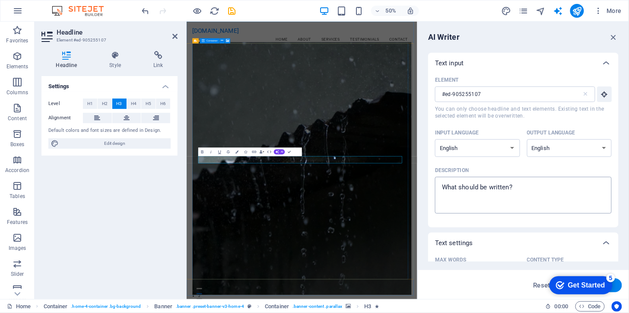
scroll to position [186, 0]
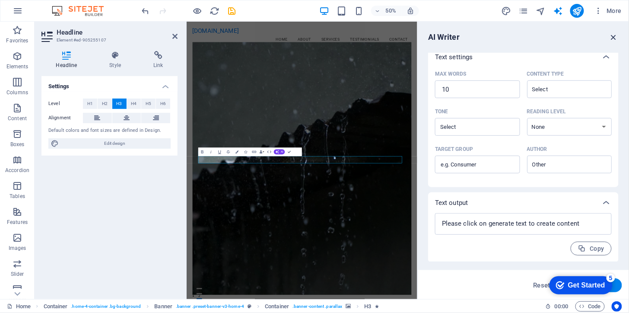
click at [615, 35] on icon "button" at bounding box center [614, 37] width 10 height 10
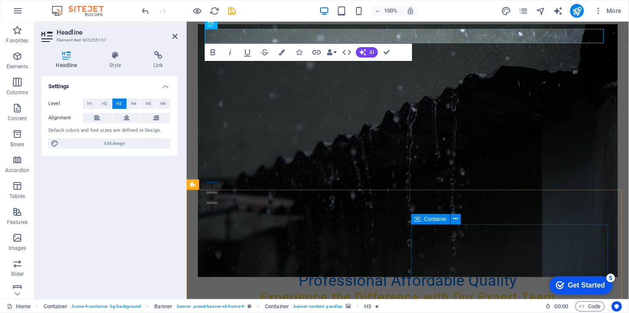
scroll to position [144, 0]
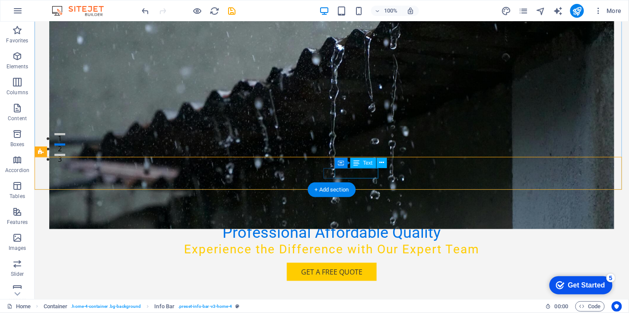
drag, startPoint x: 376, startPoint y: 174, endPoint x: 331, endPoint y: 171, distance: 45.5
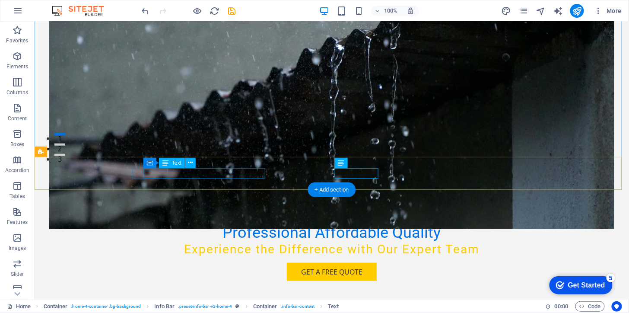
drag, startPoint x: 172, startPoint y: 172, endPoint x: 144, endPoint y: 175, distance: 28.2
drag, startPoint x: 144, startPoint y: 175, endPoint x: 166, endPoint y: 174, distance: 21.6
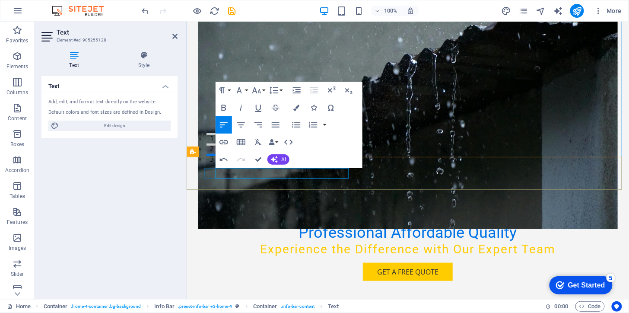
click at [429, 312] on div "Professional Affordable Quality Experience the Difference with Our Expert Team …" at bounding box center [408, 126] width 421 height 380
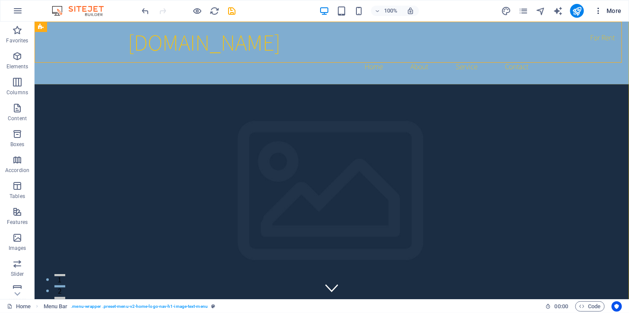
click at [603, 9] on icon "button" at bounding box center [599, 10] width 9 height 9
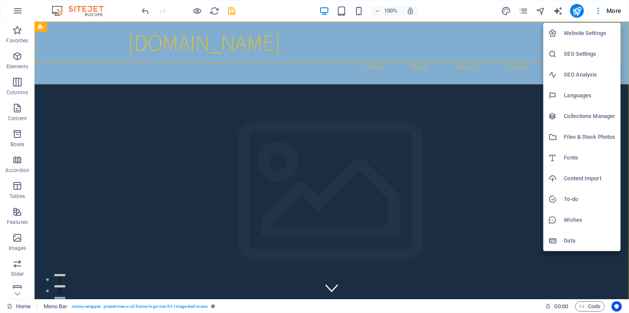
click at [0, 0] on h6 "Content Import" at bounding box center [0, 0] width 0 height 0
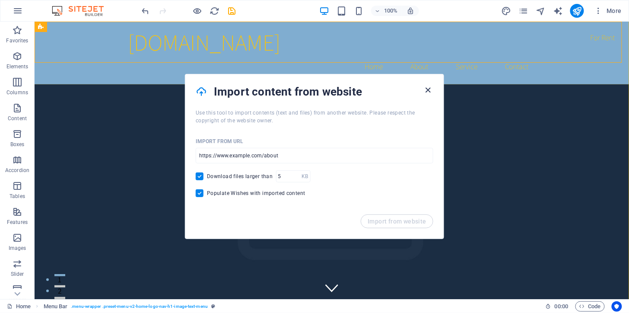
click at [0, 0] on icon "button" at bounding box center [0, 0] width 0 height 0
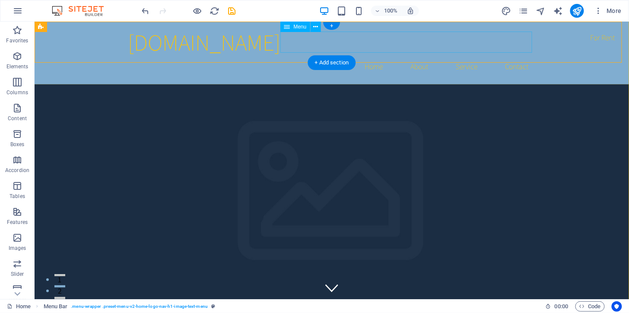
click at [467, 55] on nav "Home About Service Contact" at bounding box center [331, 66] width 408 height 22
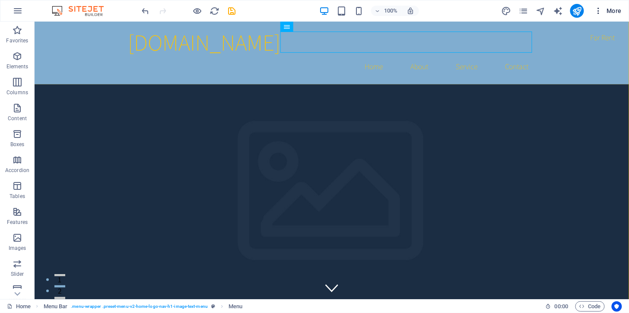
click at [0, 0] on span "More" at bounding box center [0, 0] width 0 height 0
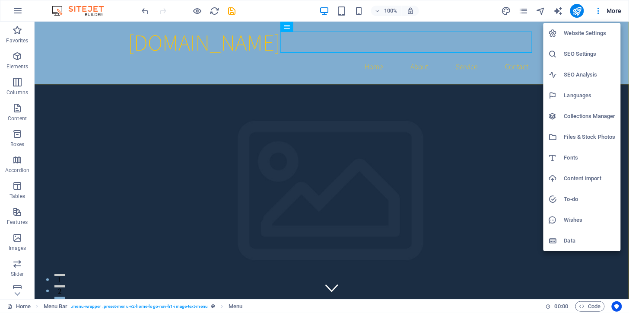
click at [583, 134] on h6 "Files & Stock Photos" at bounding box center [589, 137] width 51 height 10
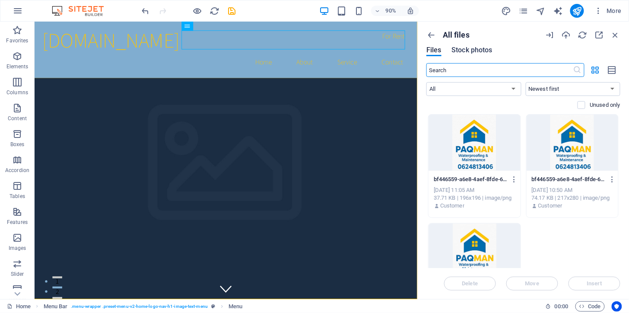
click at [468, 50] on span "Stock photos" at bounding box center [472, 50] width 41 height 10
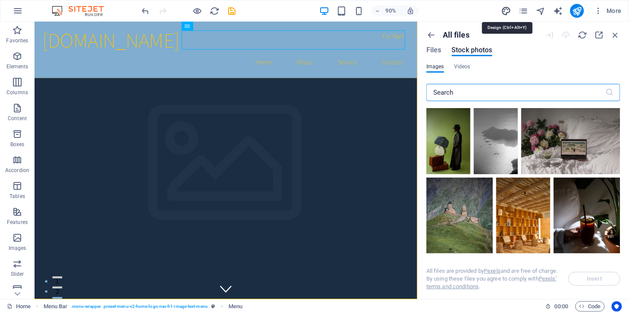
click at [507, 10] on icon "design" at bounding box center [506, 11] width 10 height 10
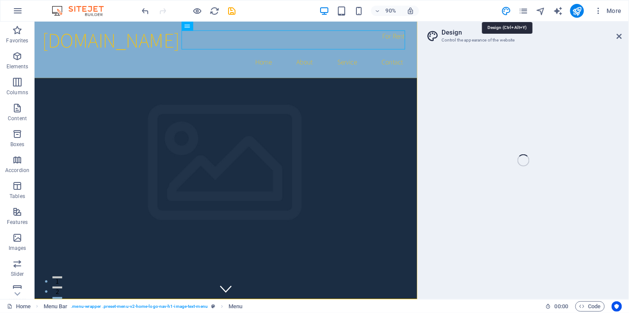
select select "rem"
select select "200"
select select "px"
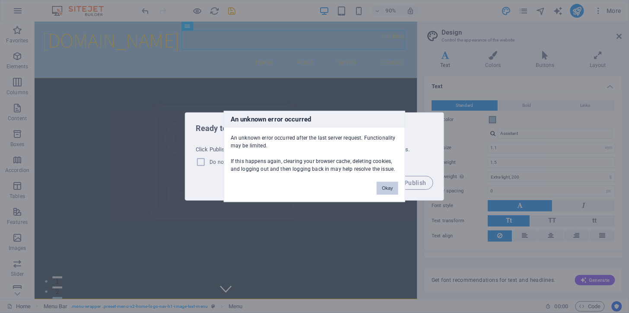
click at [391, 185] on button "Okay" at bounding box center [388, 188] width 22 height 13
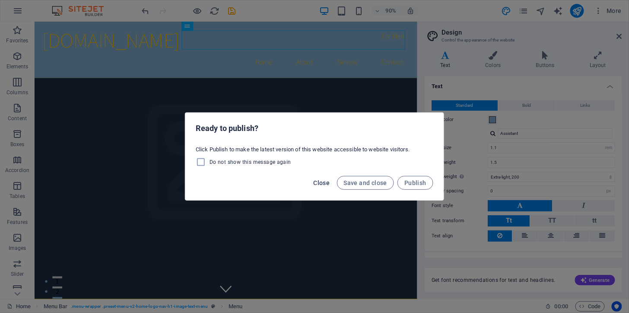
click at [327, 182] on span "Close" at bounding box center [322, 182] width 16 height 7
